Goal: Share content: Share content

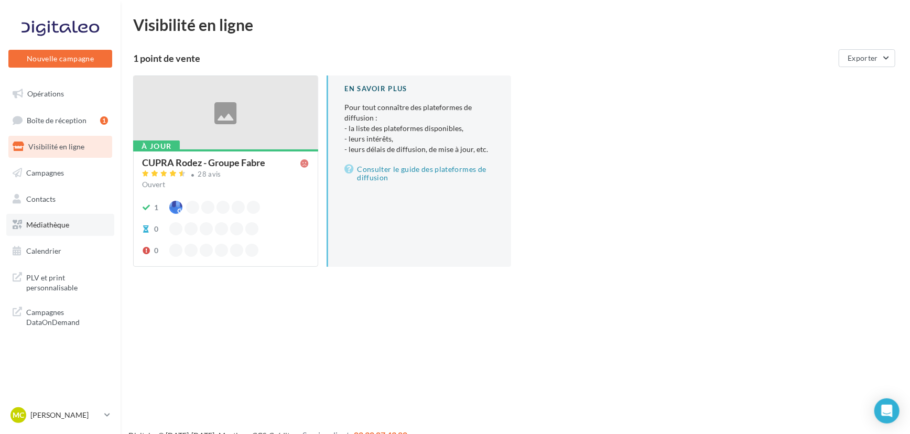
click at [57, 221] on span "Médiathèque" at bounding box center [47, 224] width 43 height 9
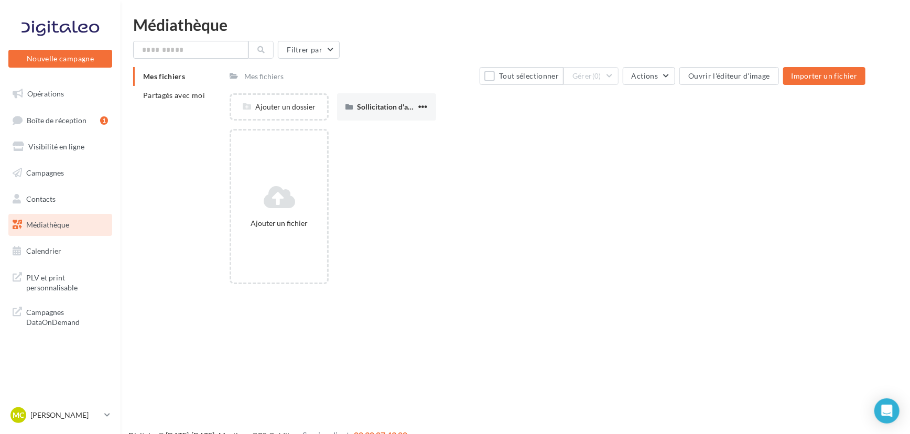
click at [172, 246] on div "Mes fichiers Partagés avec moi Mes fichiers Tout sélectionner Gérer (0) Actions…" at bounding box center [519, 179] width 772 height 225
click at [60, 222] on span "Médiathèque" at bounding box center [47, 224] width 43 height 9
click at [57, 222] on span "Médiathèque" at bounding box center [47, 224] width 43 height 9
click at [43, 90] on span "Opérations" at bounding box center [45, 93] width 37 height 9
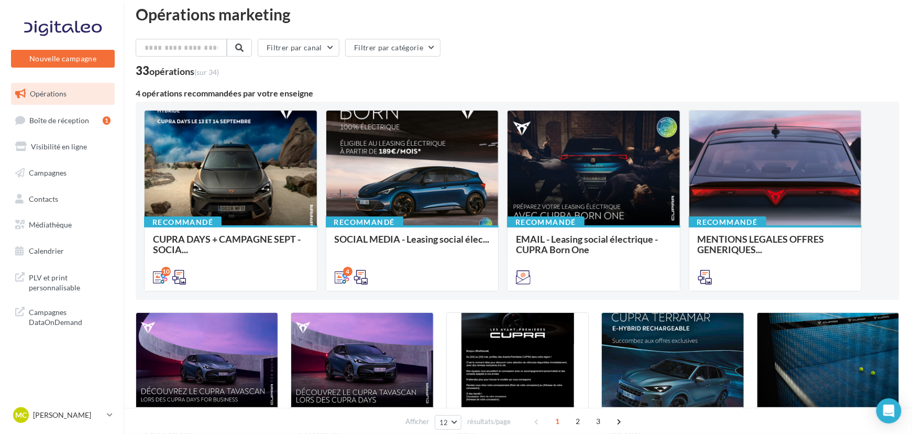
scroll to position [10, 0]
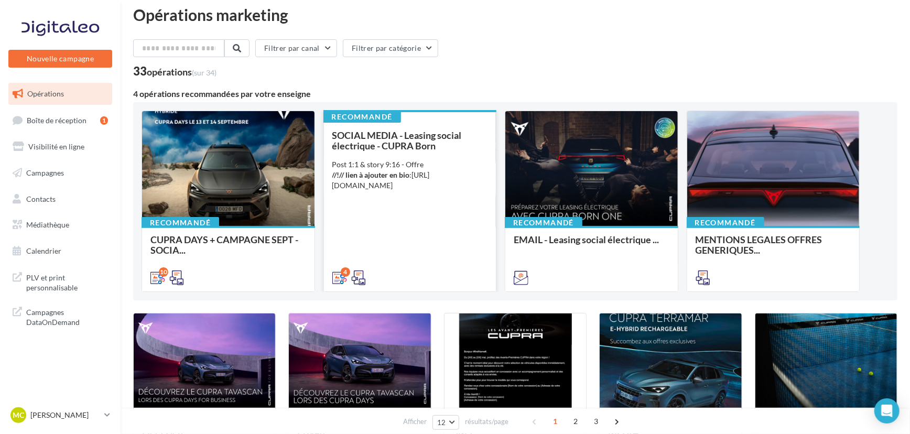
click at [452, 220] on div "SOCIAL MEDIA - Leasing social électrique - CUPRA Born Post 1:1 & story 9:16 - O…" at bounding box center [410, 206] width 156 height 152
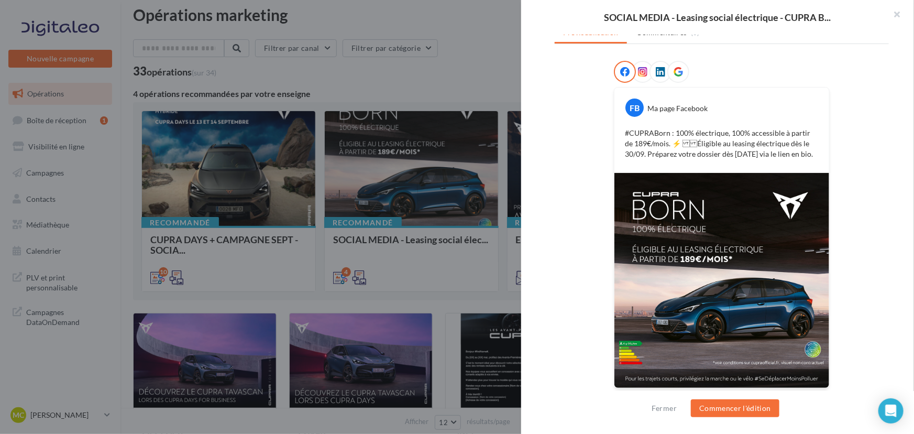
scroll to position [0, 0]
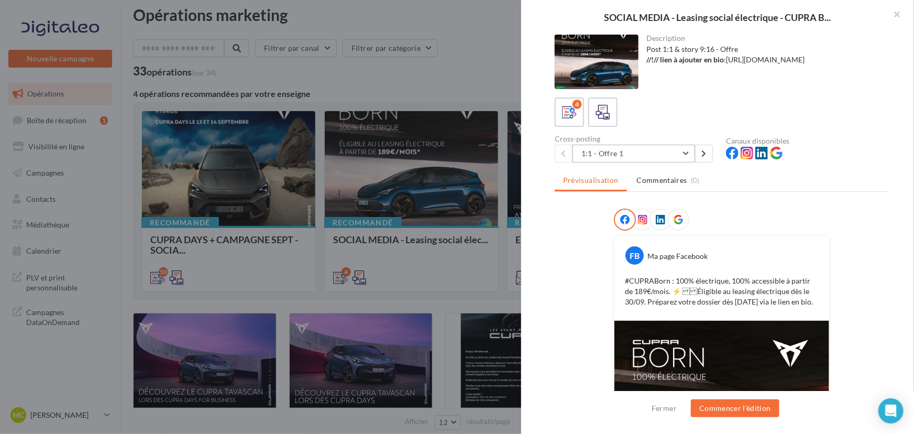
click at [633, 148] on button "1:1 - Offre 1" at bounding box center [634, 154] width 123 height 18
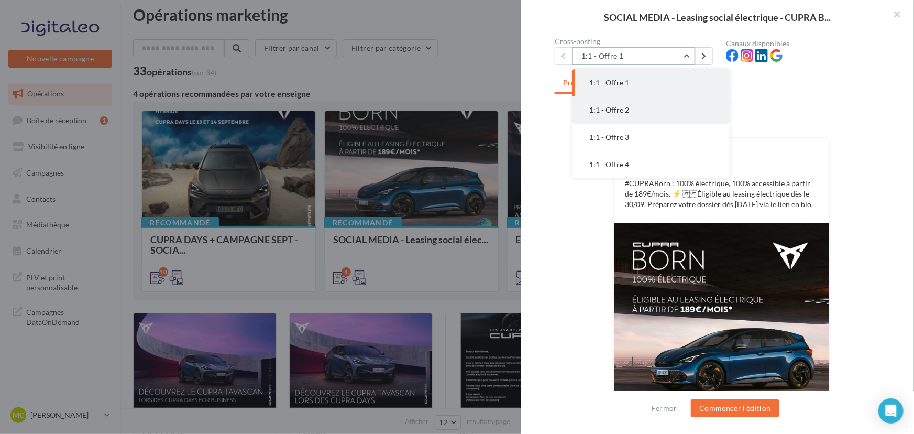
scroll to position [102, 0]
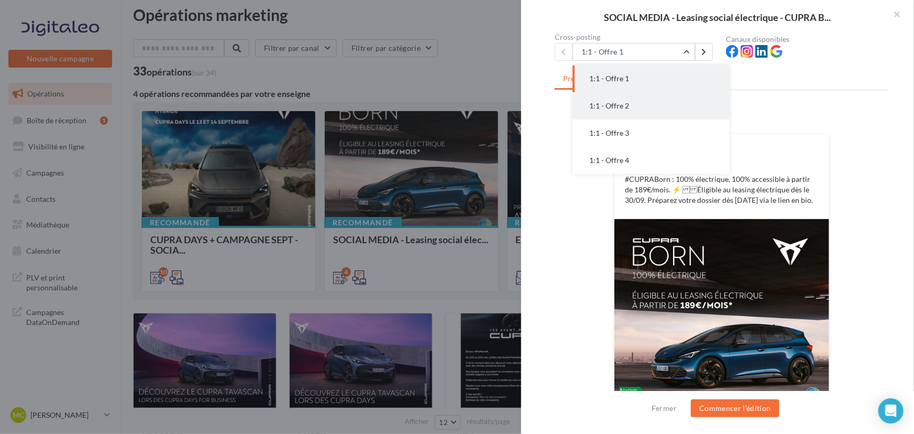
click at [650, 114] on button "1:1 - Offre 2" at bounding box center [651, 105] width 157 height 27
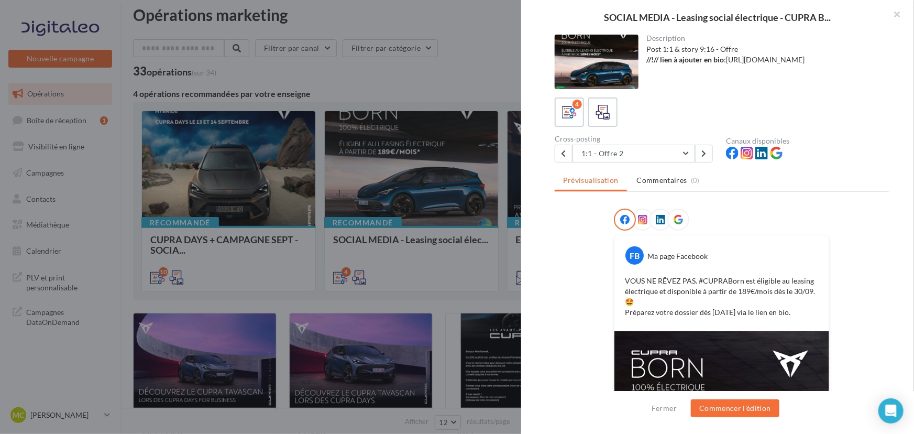
scroll to position [0, 0]
click at [655, 140] on div "Cross-posting" at bounding box center [636, 138] width 163 height 7
click at [651, 148] on button "1:1 - Offre 2" at bounding box center [634, 154] width 123 height 18
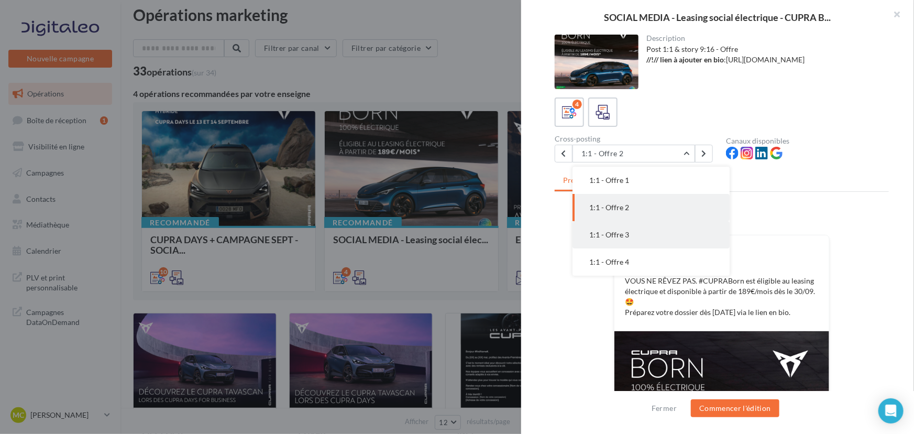
click at [612, 241] on button "1:1 - Offre 3" at bounding box center [651, 234] width 157 height 27
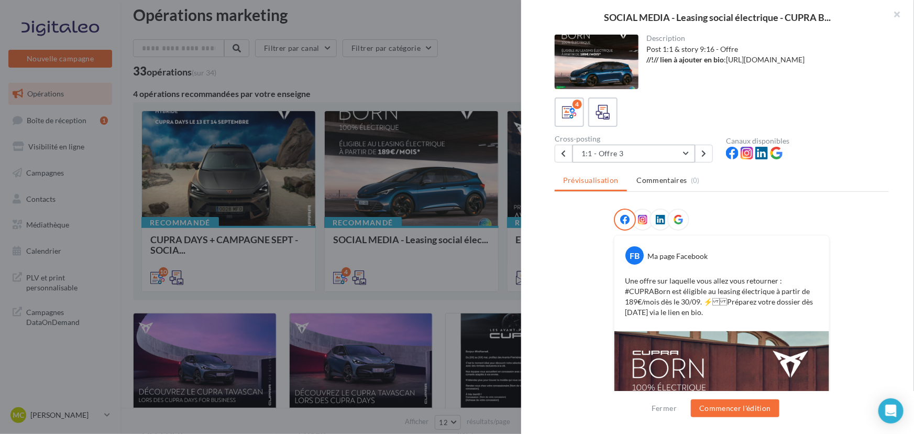
click at [671, 151] on button "1:1 - Offre 3" at bounding box center [634, 154] width 123 height 18
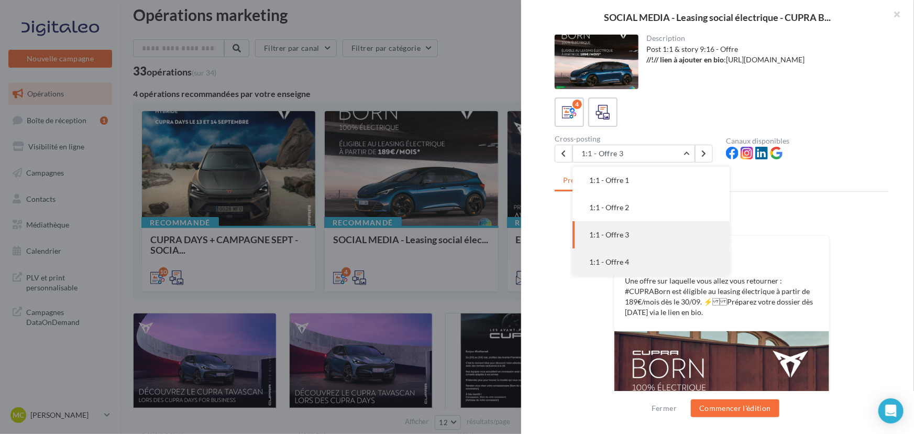
click at [618, 251] on button "1:1 - Offre 4" at bounding box center [651, 261] width 157 height 27
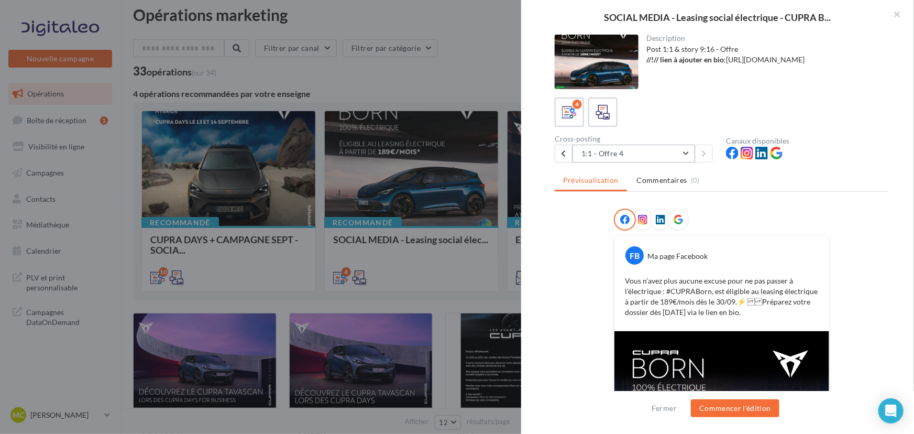
click at [665, 157] on button "1:1 - Offre 4" at bounding box center [634, 154] width 123 height 18
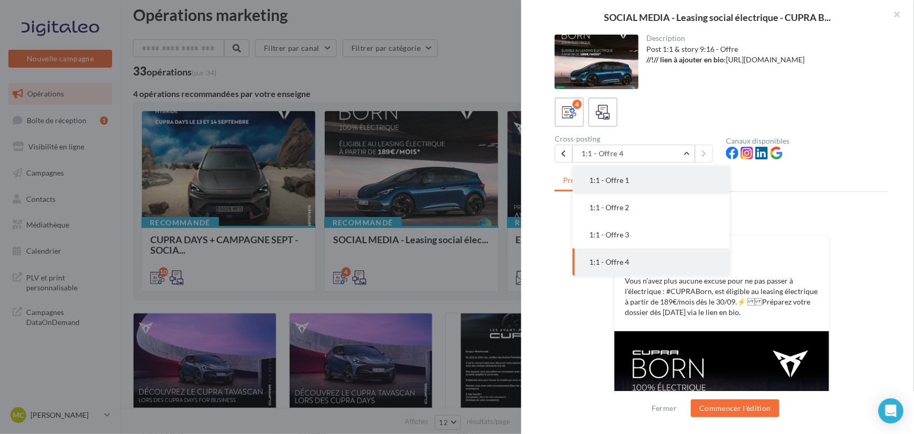
click at [655, 174] on button "1:1 - Offre 1" at bounding box center [651, 180] width 157 height 27
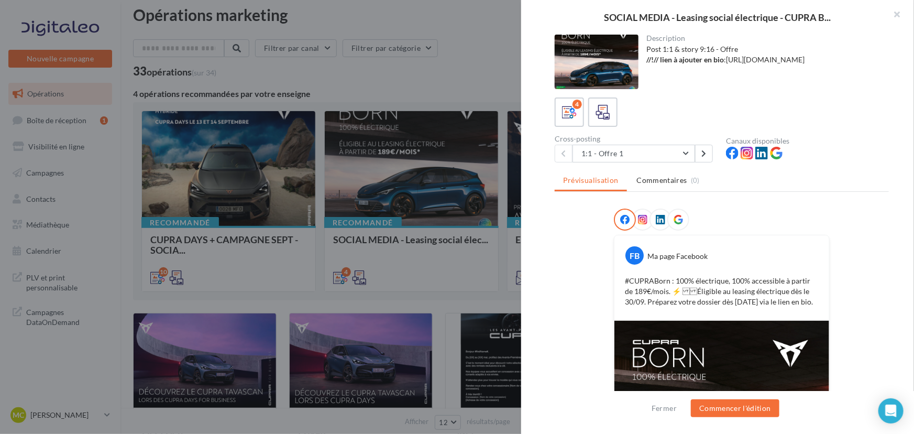
scroll to position [148, 0]
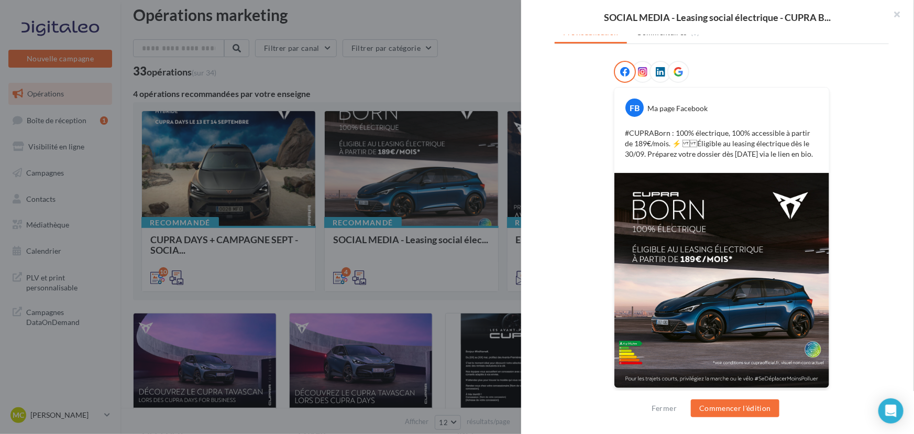
drag, startPoint x: 718, startPoint y: 278, endPoint x: 847, endPoint y: 321, distance: 135.9
click at [847, 321] on div "FB Ma page Facebook #CUPRABorn : 100% électrique, 100% accessible à partir de 1…" at bounding box center [722, 231] width 334 height 341
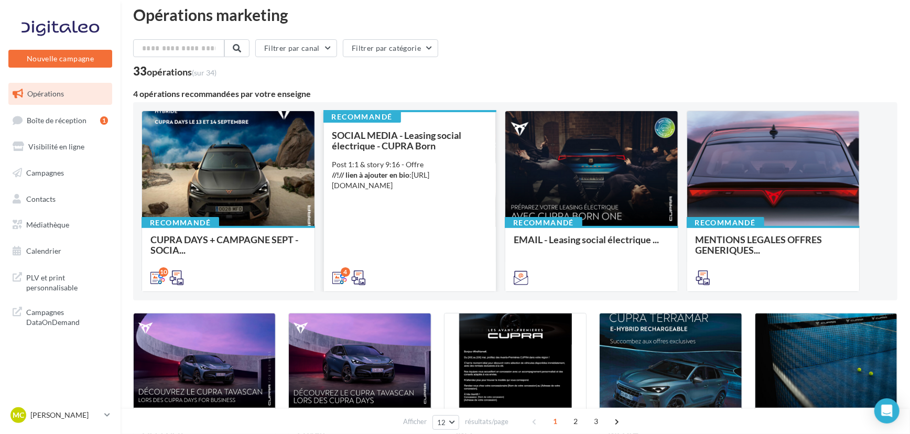
click at [443, 177] on div "Post 1:1 & story 9:16 - Offre //!// lien à ajouter en bio : https://www.cupraof…" at bounding box center [410, 174] width 156 height 31
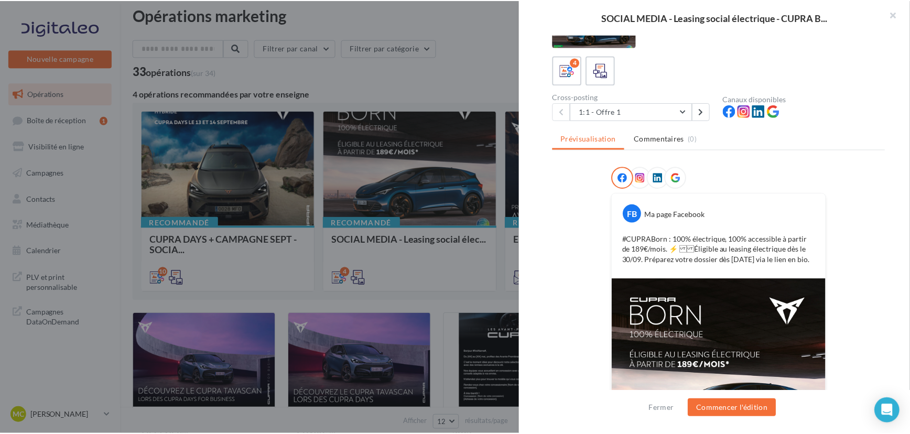
scroll to position [44, 0]
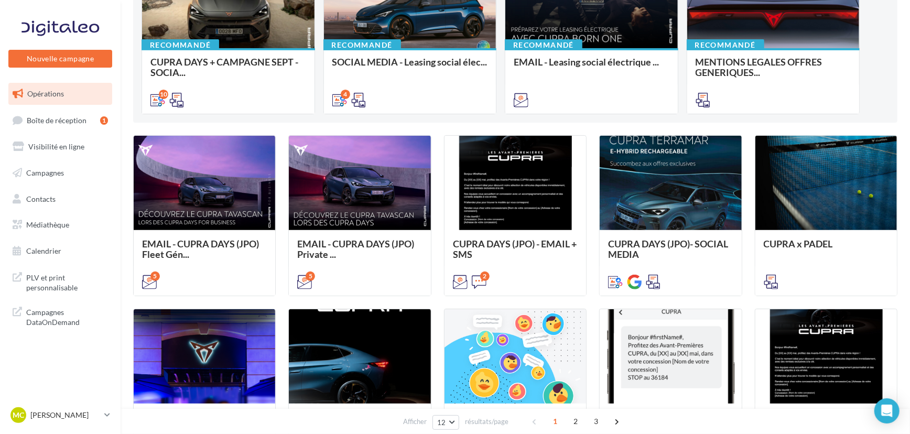
scroll to position [0, 0]
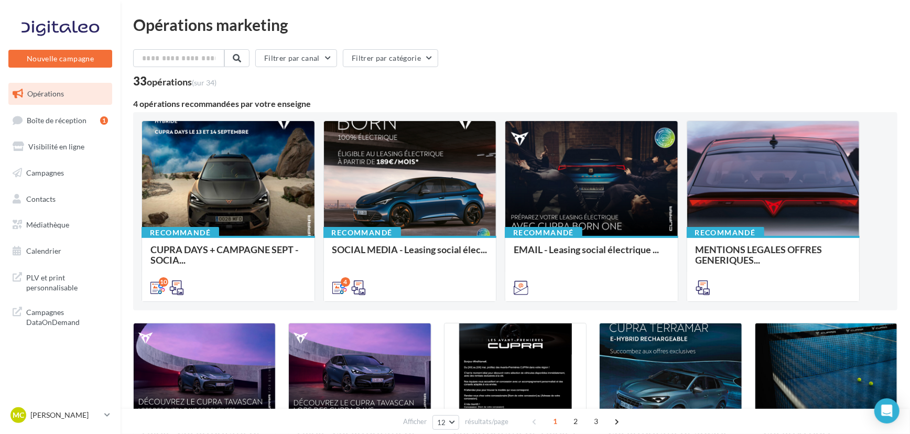
click at [631, 70] on div "Filtrer par canal Filtrer par catégorie" at bounding box center [515, 60] width 764 height 22
click at [113, 414] on div "MC Marjorie COSTES cupra_rodez" at bounding box center [60, 419] width 121 height 29
click at [115, 362] on nav "Nouvelle campagne Nouvelle campagne Opérations Boîte de réception 1 Visibilité …" at bounding box center [60, 217] width 121 height 434
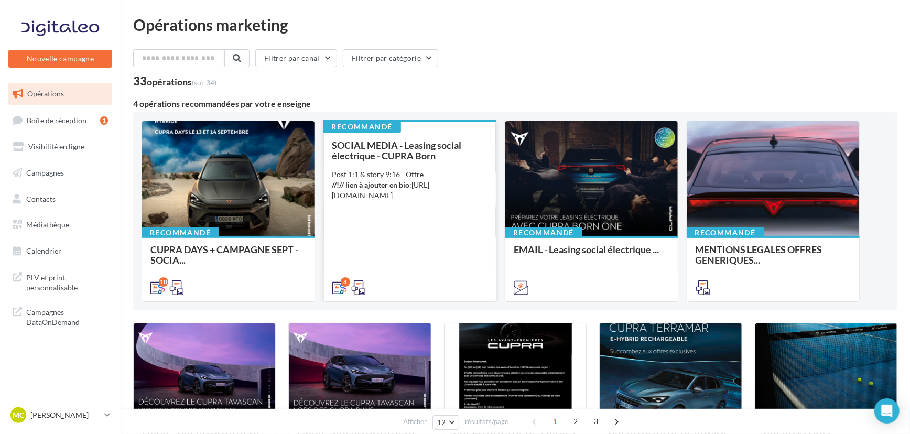
click at [396, 162] on div "SOCIAL MEDIA - Leasing social électrique - CUPRA Born Post 1:1 & story 9:16 - O…" at bounding box center [410, 216] width 156 height 152
